Goal: Task Accomplishment & Management: Use online tool/utility

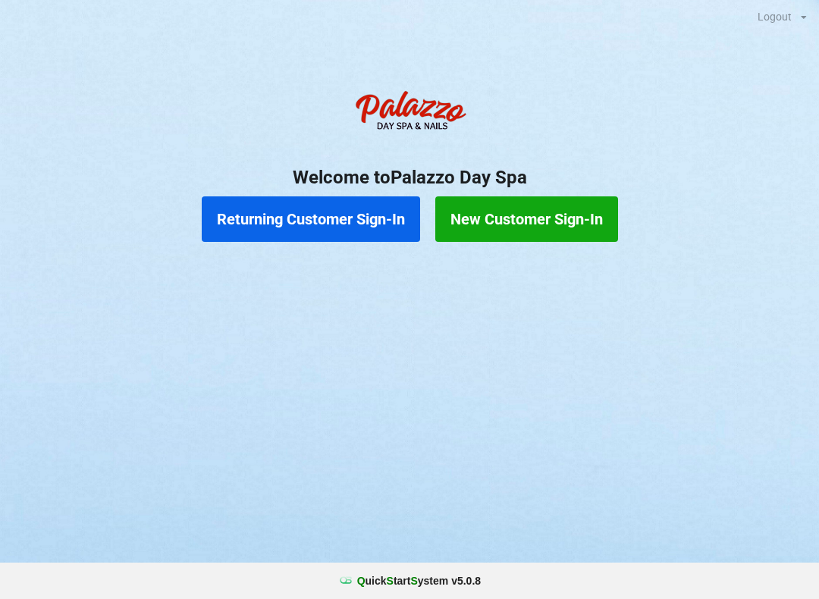
click at [330, 222] on button "Returning Customer Sign-In" at bounding box center [311, 218] width 218 height 45
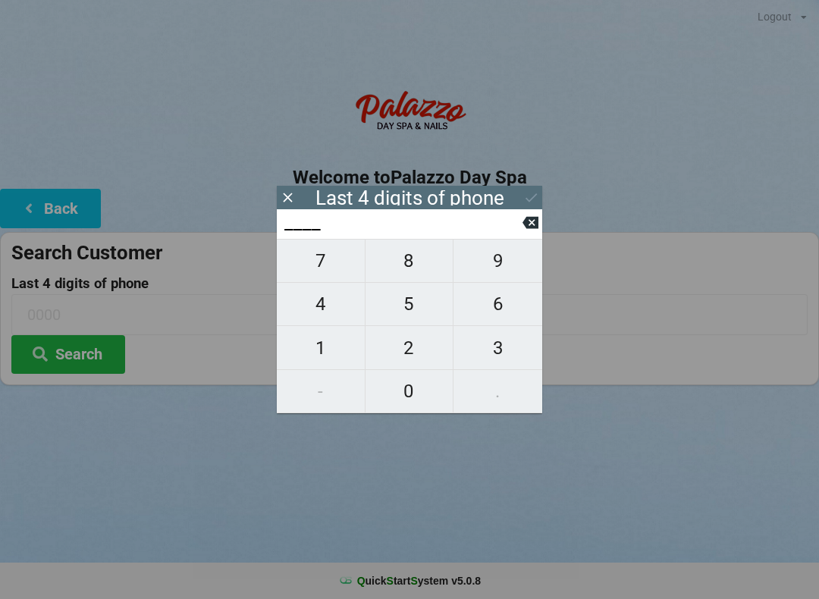
click at [407, 395] on span "0" at bounding box center [409, 391] width 88 height 32
type input "0___"
click at [408, 263] on span "8" at bounding box center [409, 261] width 88 height 32
type input "08__"
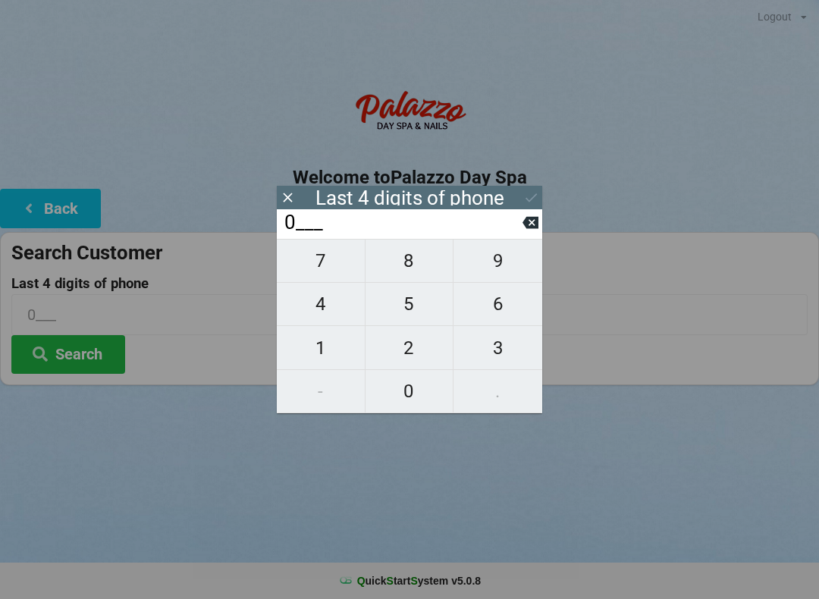
type input "08__"
click at [499, 310] on span "6" at bounding box center [497, 304] width 89 height 32
type input "086_"
click at [323, 303] on span "4" at bounding box center [321, 304] width 88 height 32
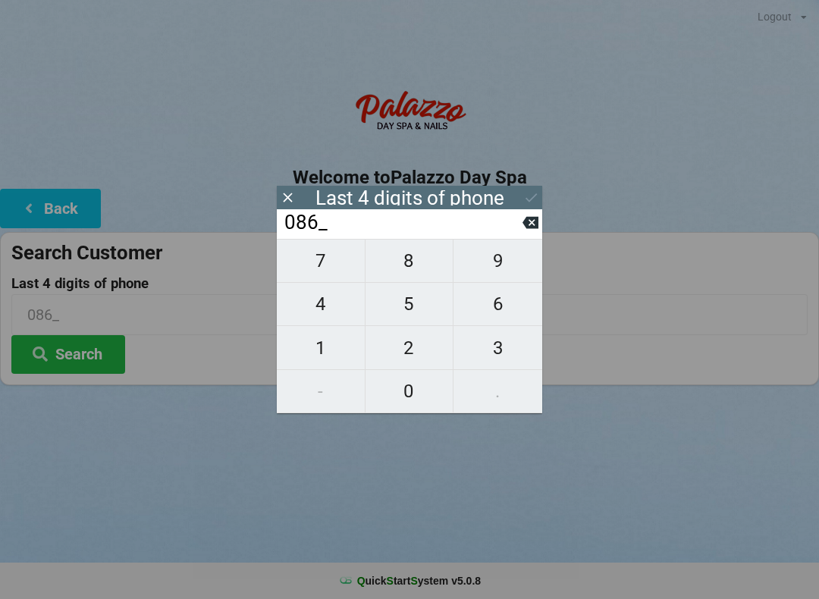
type input "0864"
click at [80, 357] on button "Search" at bounding box center [68, 354] width 114 height 39
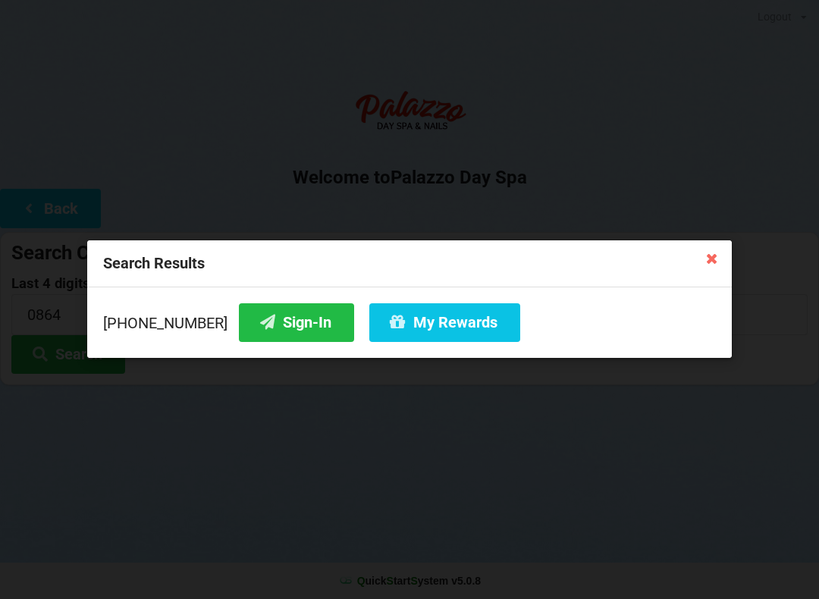
click at [274, 318] on button "Sign-In" at bounding box center [296, 322] width 115 height 39
